Goal: Transaction & Acquisition: Purchase product/service

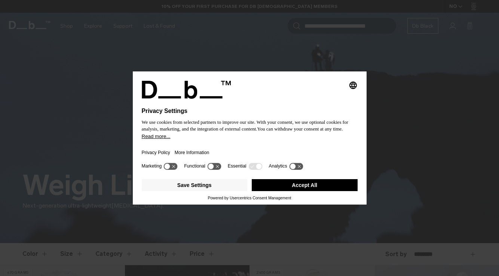
click at [306, 190] on button "Accept All" at bounding box center [305, 185] width 106 height 12
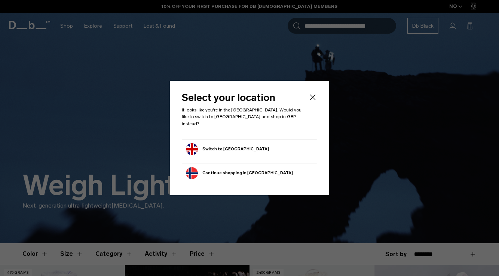
click at [219, 150] on button "Switch to [GEOGRAPHIC_DATA]" at bounding box center [227, 149] width 83 height 12
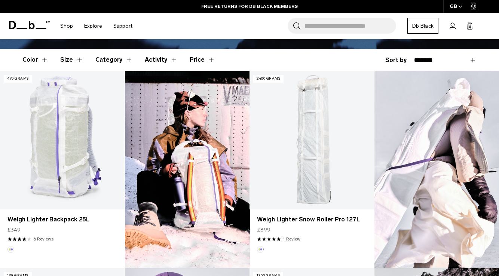
scroll to position [171, 0]
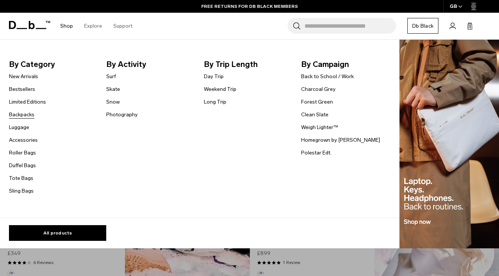
click at [25, 114] on link "Backpacks" at bounding box center [21, 115] width 25 height 8
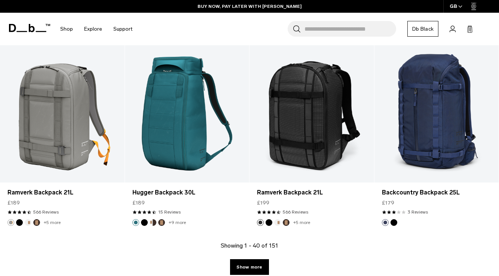
scroll to position [1879, 0]
